Goal: Entertainment & Leisure: Browse casually

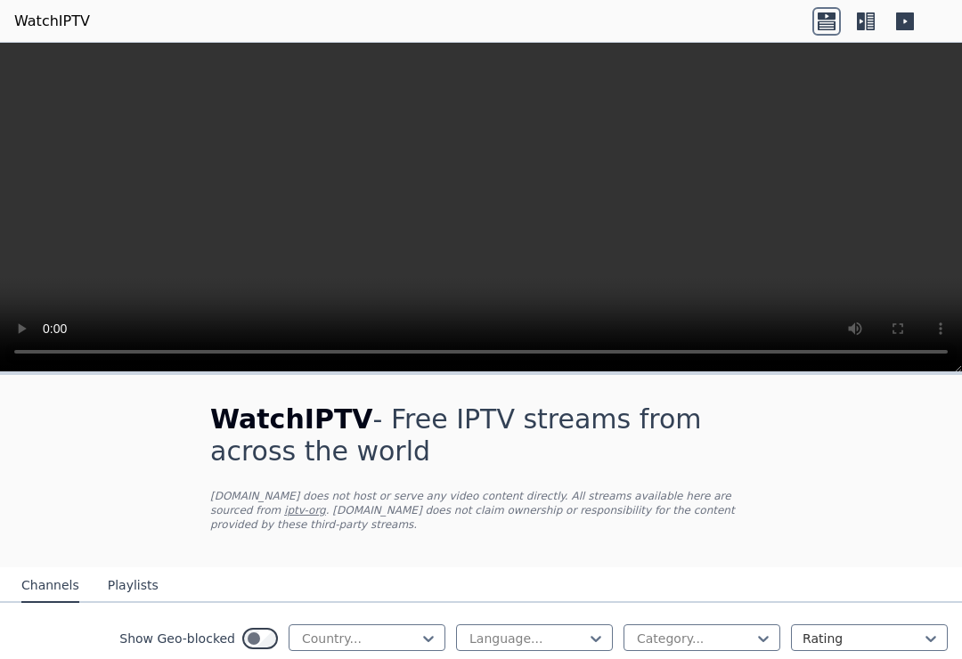
click at [117, 584] on button "Playlists" at bounding box center [133, 586] width 51 height 34
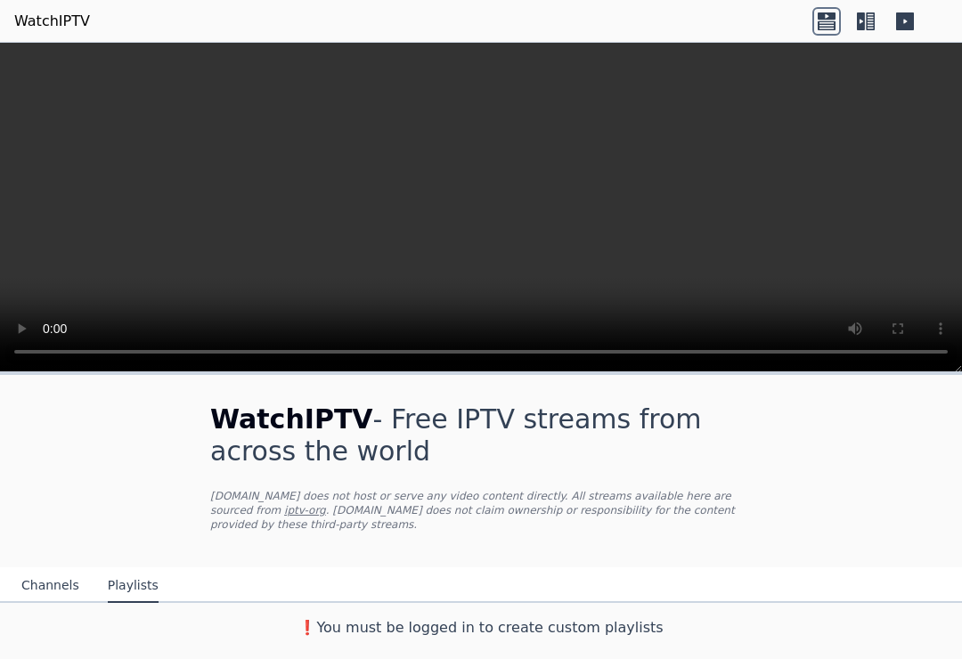
click at [57, 579] on button "Channels" at bounding box center [50, 586] width 58 height 34
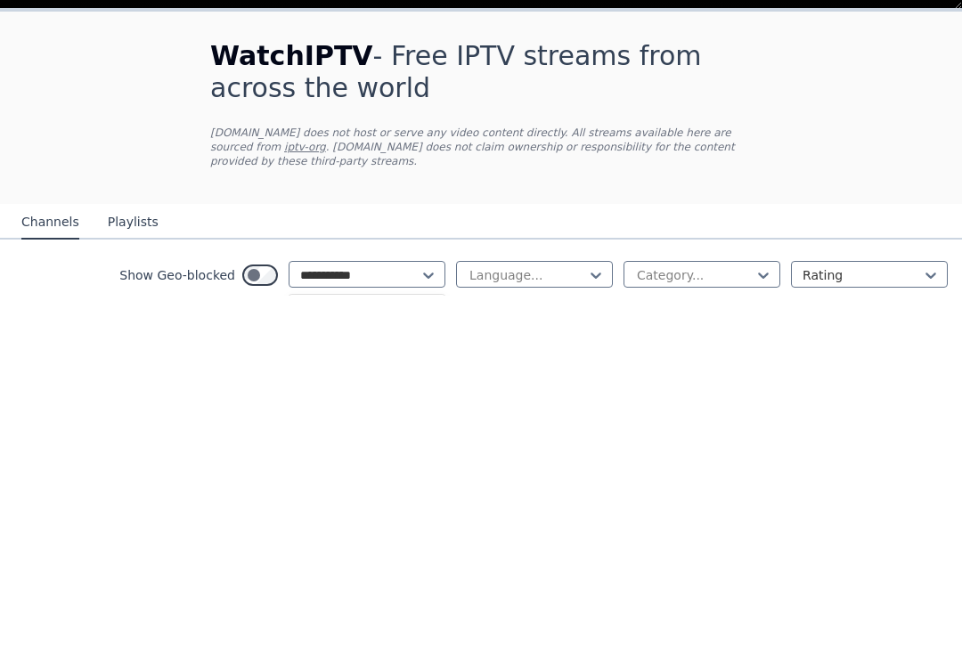
type input "**********"
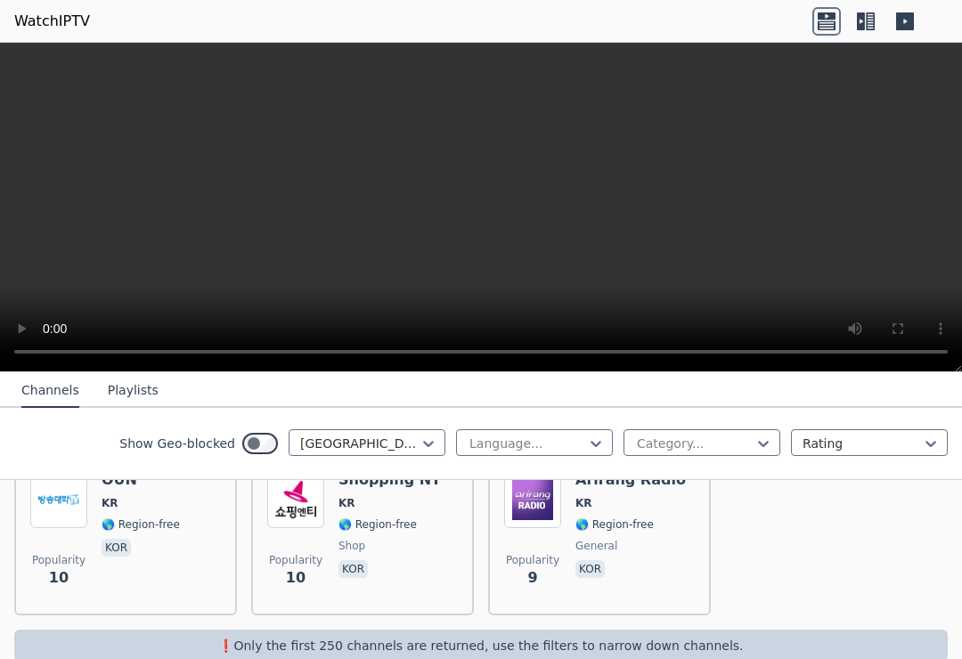
scroll to position [3455, 0]
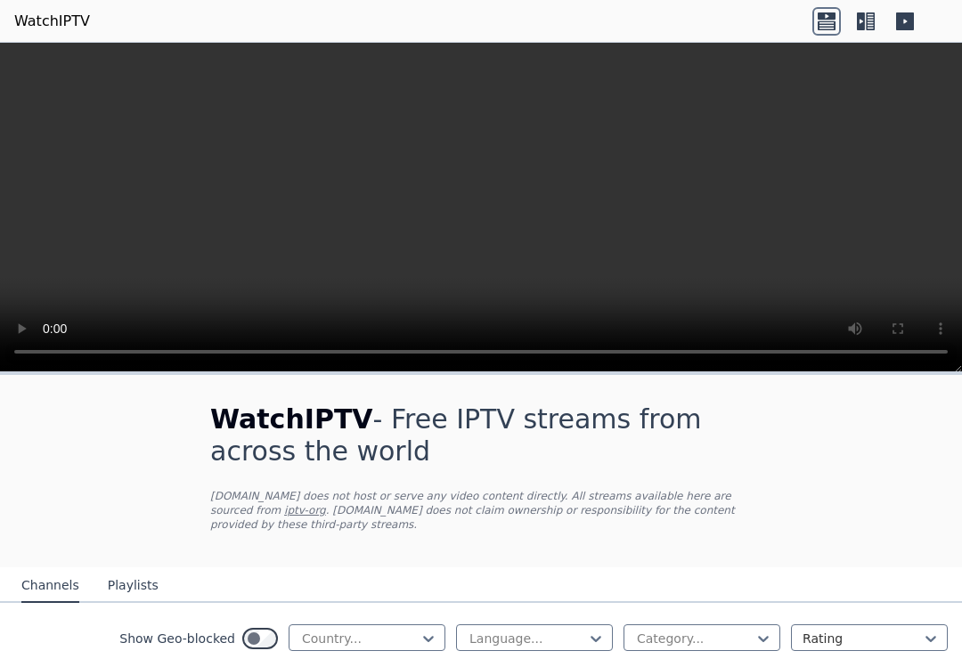
click at [311, 500] on p "WatchIPTV.xyz does not host or serve any video content directly. All streams av…" at bounding box center [481, 510] width 542 height 43
click at [127, 592] on button "Playlists" at bounding box center [133, 586] width 51 height 34
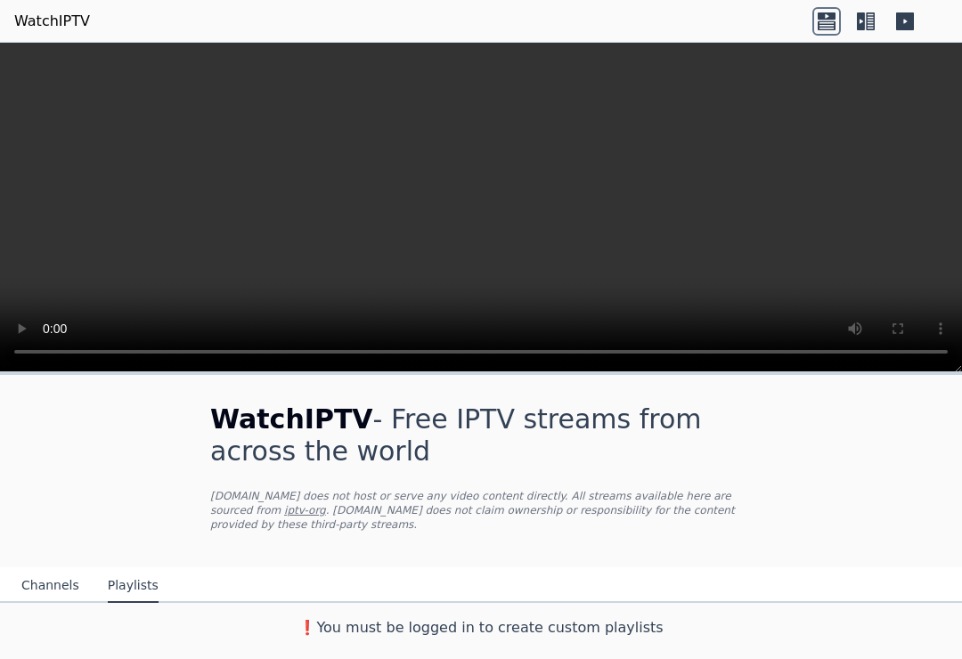
click at [63, 573] on button "Channels" at bounding box center [50, 586] width 58 height 34
